Goal: Find specific fact: Find specific fact

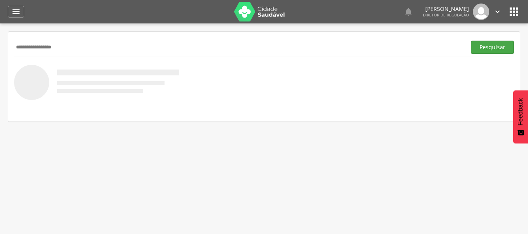
type input "**********"
click at [488, 47] on button "Pesquisar" at bounding box center [492, 47] width 43 height 13
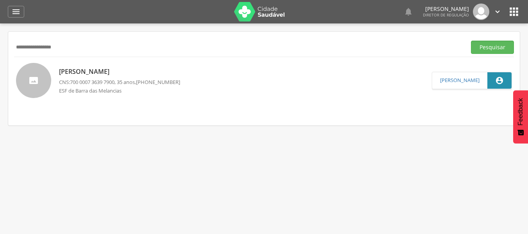
click at [88, 76] on p "[PERSON_NAME]" at bounding box center [119, 71] width 121 height 9
type input "**********"
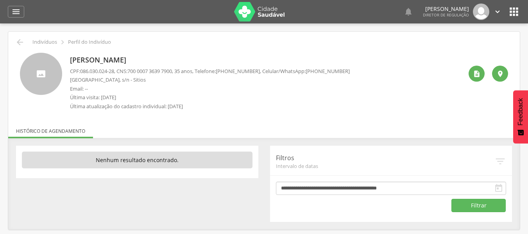
drag, startPoint x: 72, startPoint y: 62, endPoint x: 187, endPoint y: 54, distance: 116.0
click at [187, 54] on div "[PERSON_NAME] CPF: 086.030.024-28 , CNS: [PHONE_NUMBER] , 35 anos, Telefone: [P…" at bounding box center [210, 83] width 280 height 61
copy p "[PERSON_NAME]"
click at [137, 74] on span "700 0007 3639 7900" at bounding box center [149, 71] width 45 height 7
click at [135, 70] on span "700 0007 3639 7900" at bounding box center [149, 71] width 45 height 7
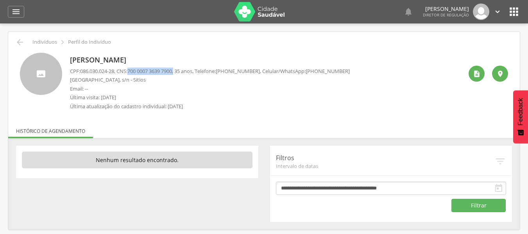
drag, startPoint x: 133, startPoint y: 71, endPoint x: 179, endPoint y: 70, distance: 46.6
click at [172, 69] on span "700 0007 3639 7900" at bounding box center [149, 71] width 45 height 7
copy span "700 0007 3639 7900"
click at [511, 18] on icon "" at bounding box center [514, 11] width 13 height 13
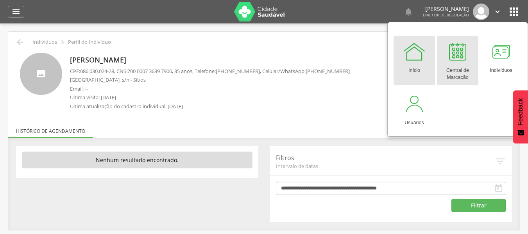
click at [447, 38] on link "Central de Marcação" at bounding box center [457, 60] width 41 height 49
